Goal: Navigation & Orientation: Find specific page/section

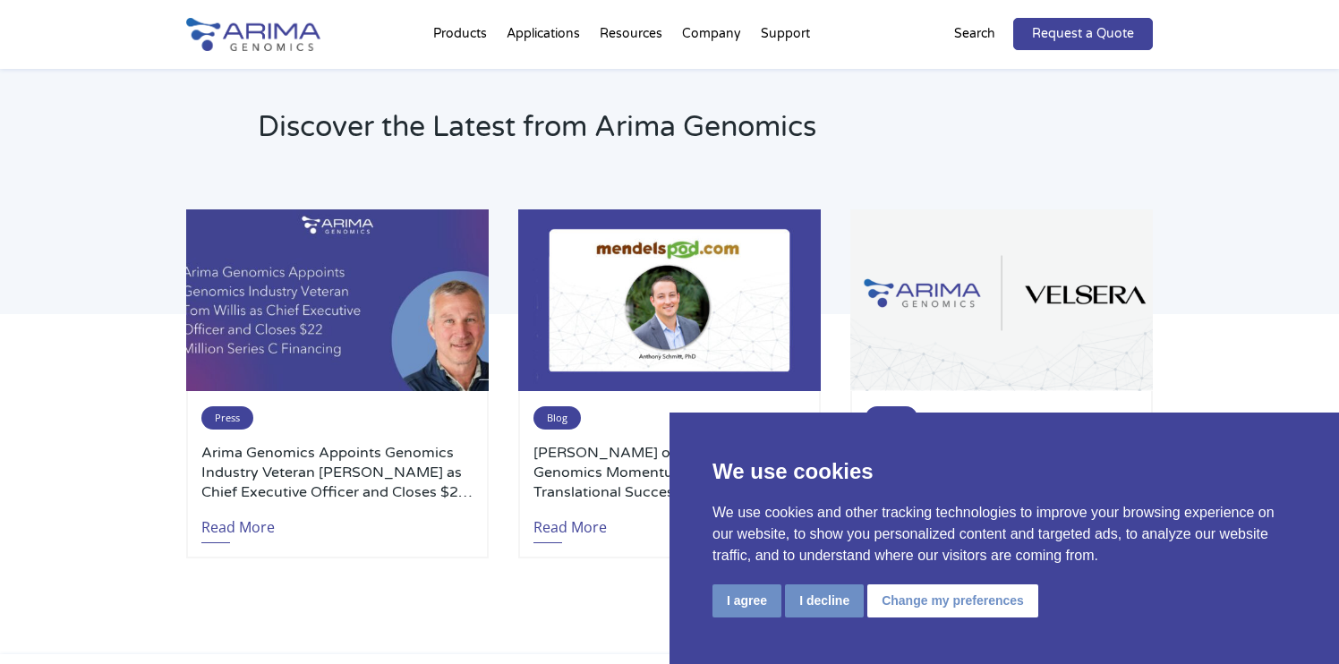
scroll to position [3737, 0]
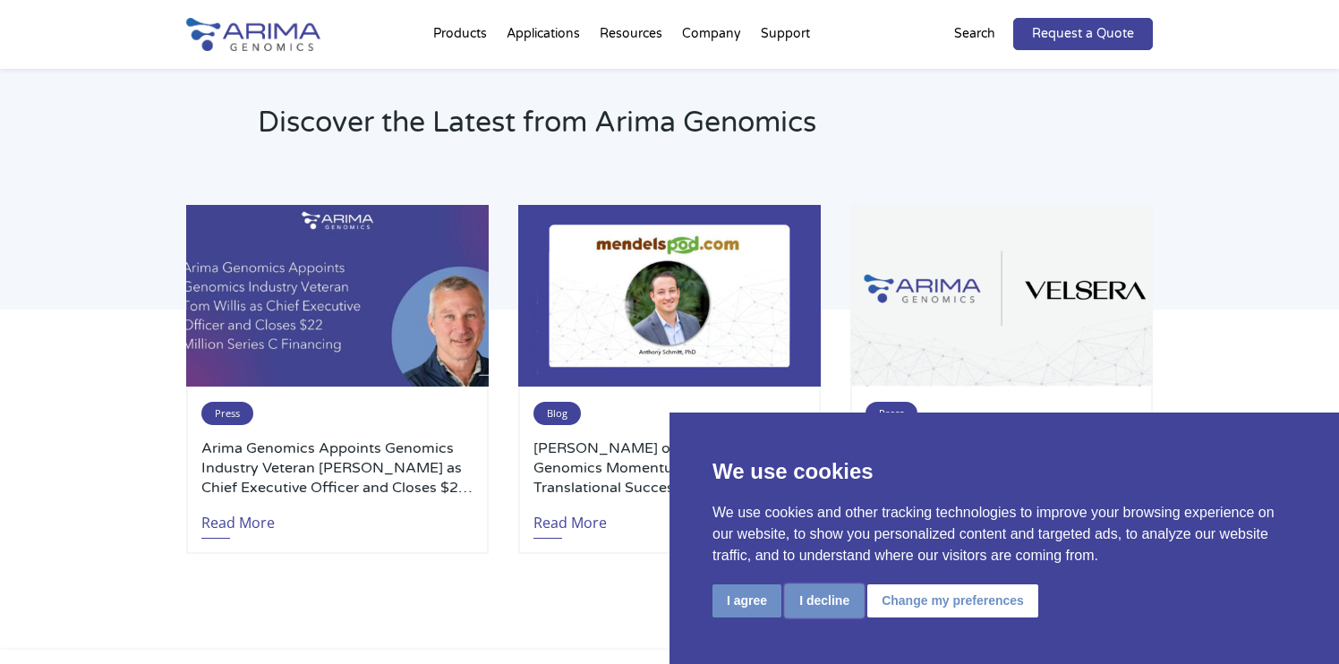
click at [817, 610] on button "I decline" at bounding box center [824, 600] width 79 height 33
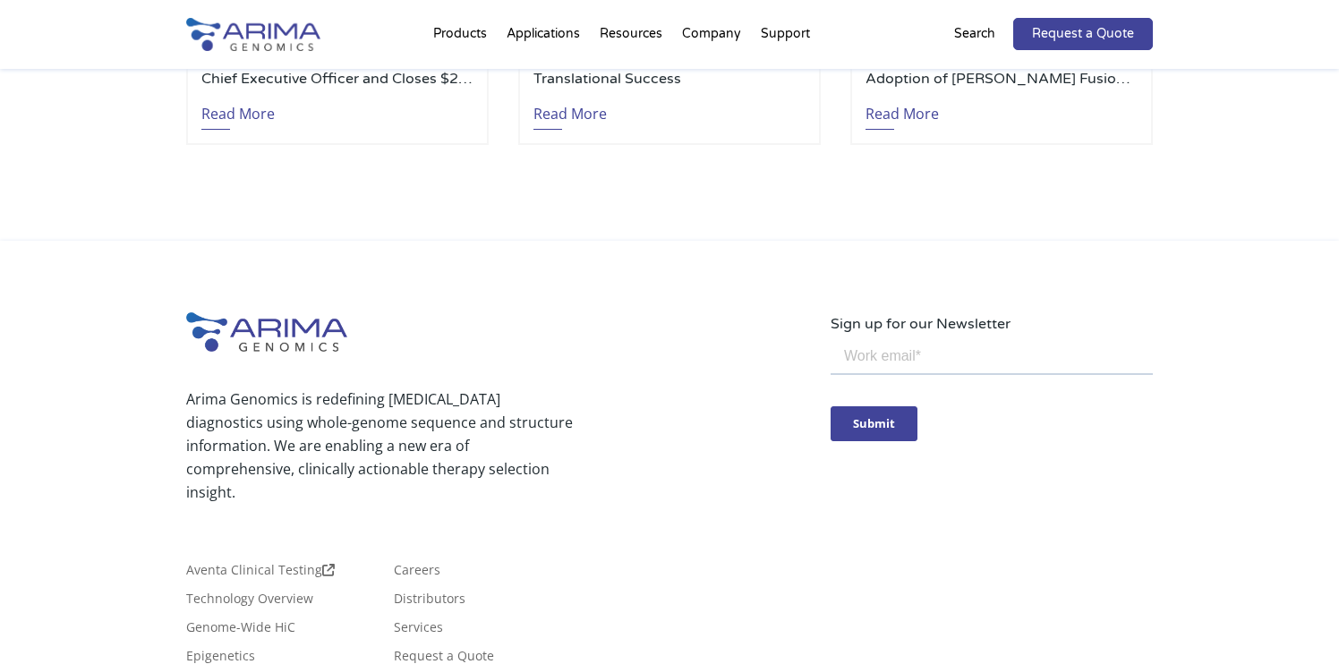
scroll to position [4321, 0]
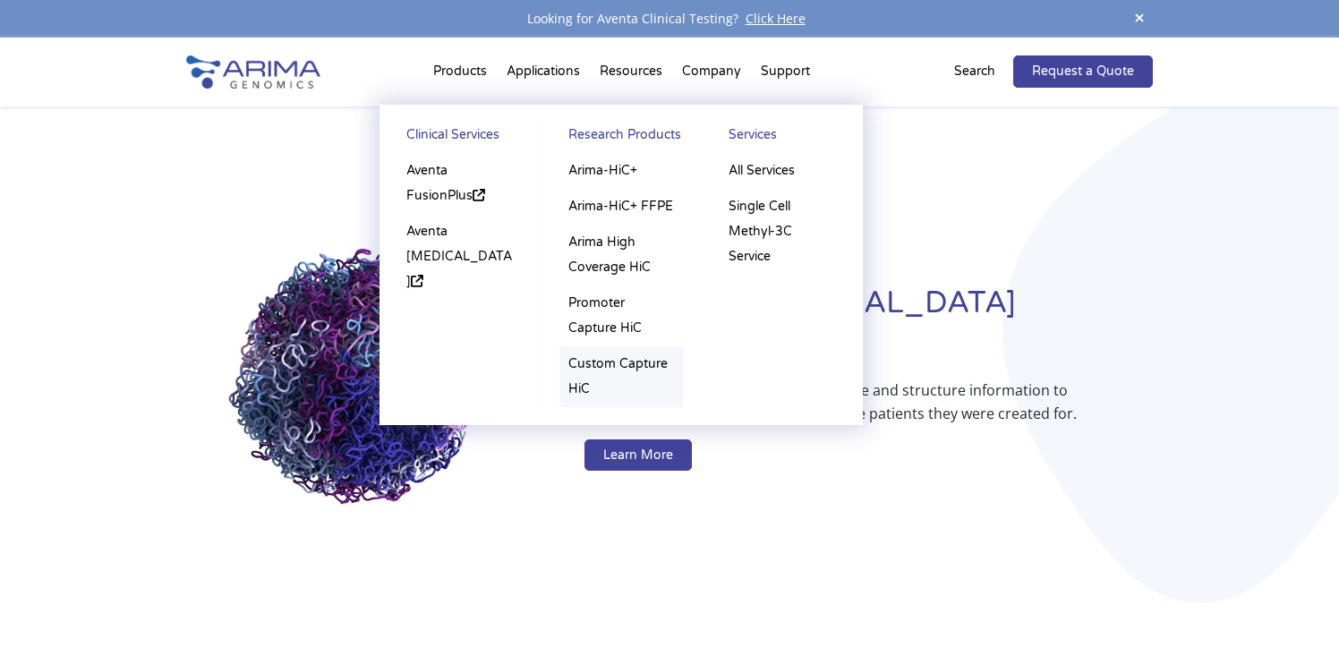
click at [603, 362] on link "Custom Capture HiC" at bounding box center [621, 376] width 124 height 61
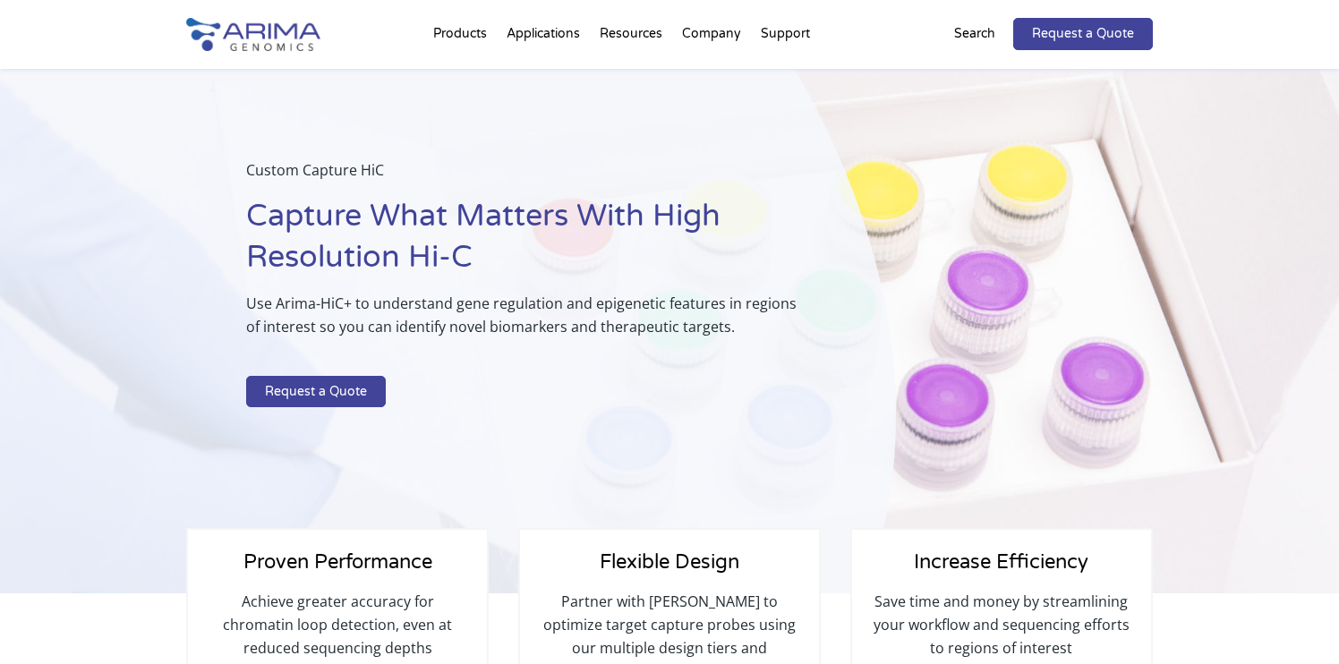
click at [285, 33] on img at bounding box center [253, 34] width 134 height 33
